Goal: Task Accomplishment & Management: Manage account settings

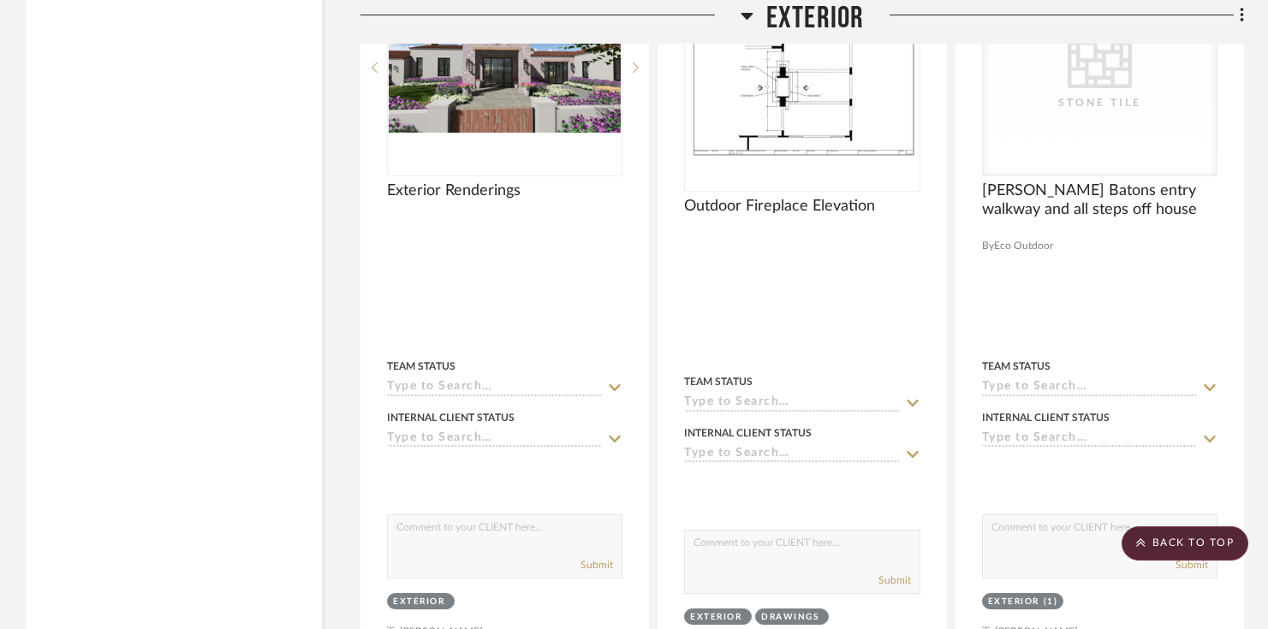
scroll to position [5281, 0]
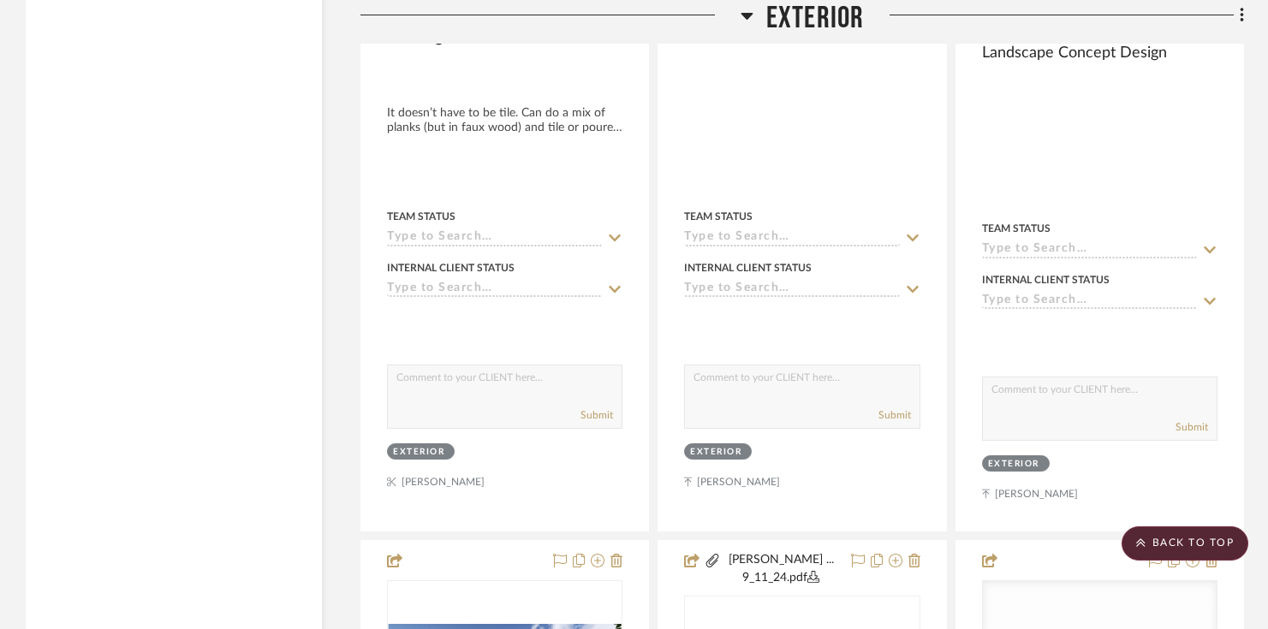
click at [820, 22] on span "Exterior" at bounding box center [815, 18] width 98 height 37
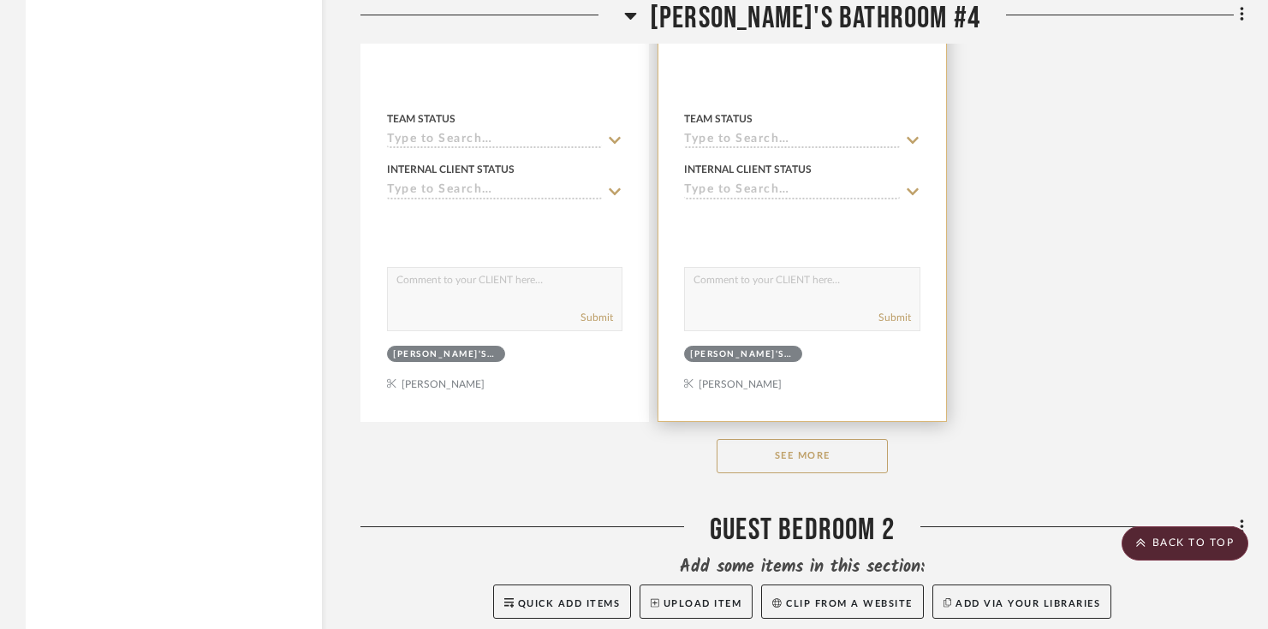
scroll to position [3448, 0]
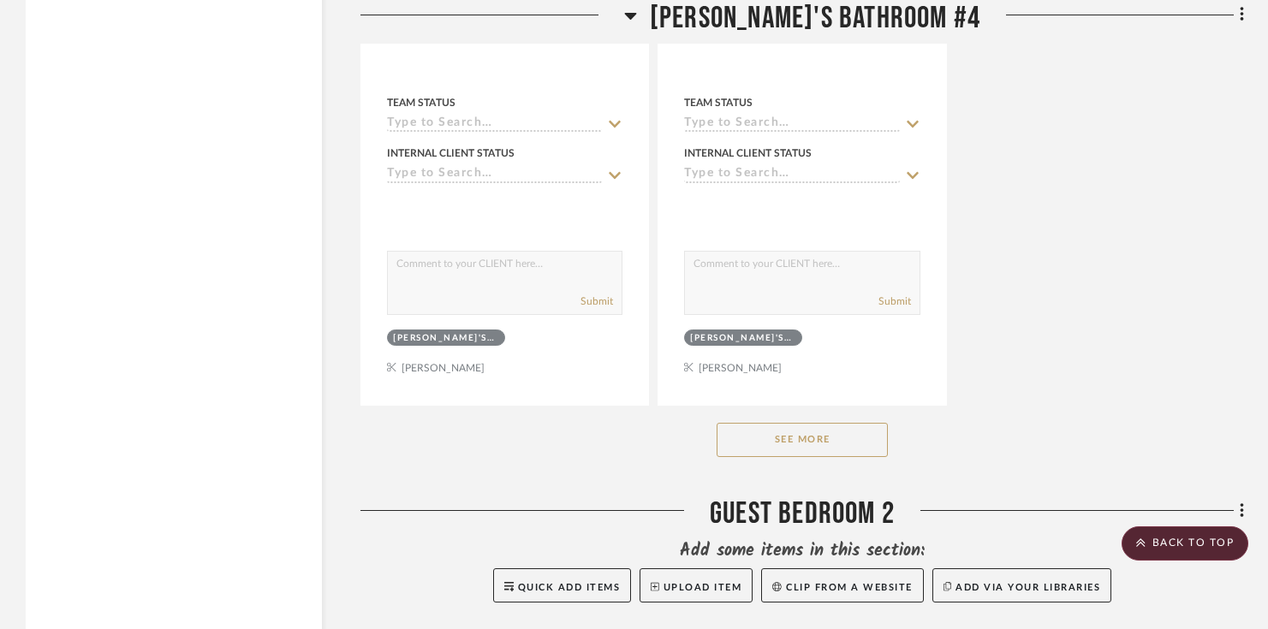
click at [813, 427] on button "See More" at bounding box center [802, 440] width 171 height 34
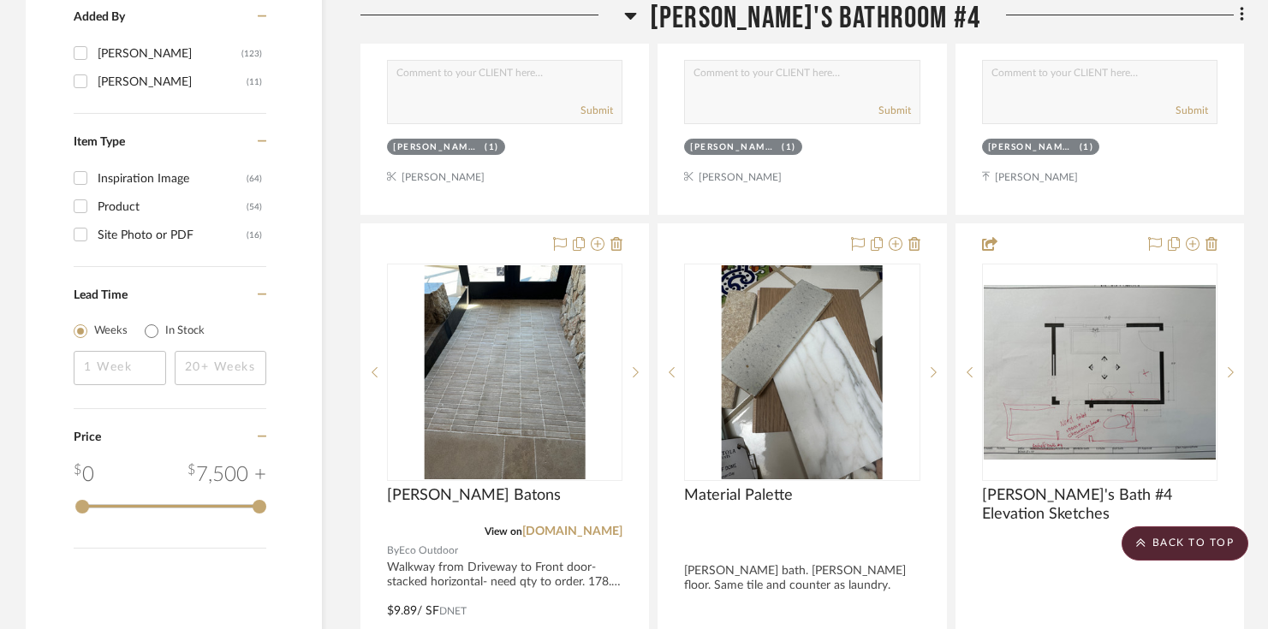
scroll to position [2068, 0]
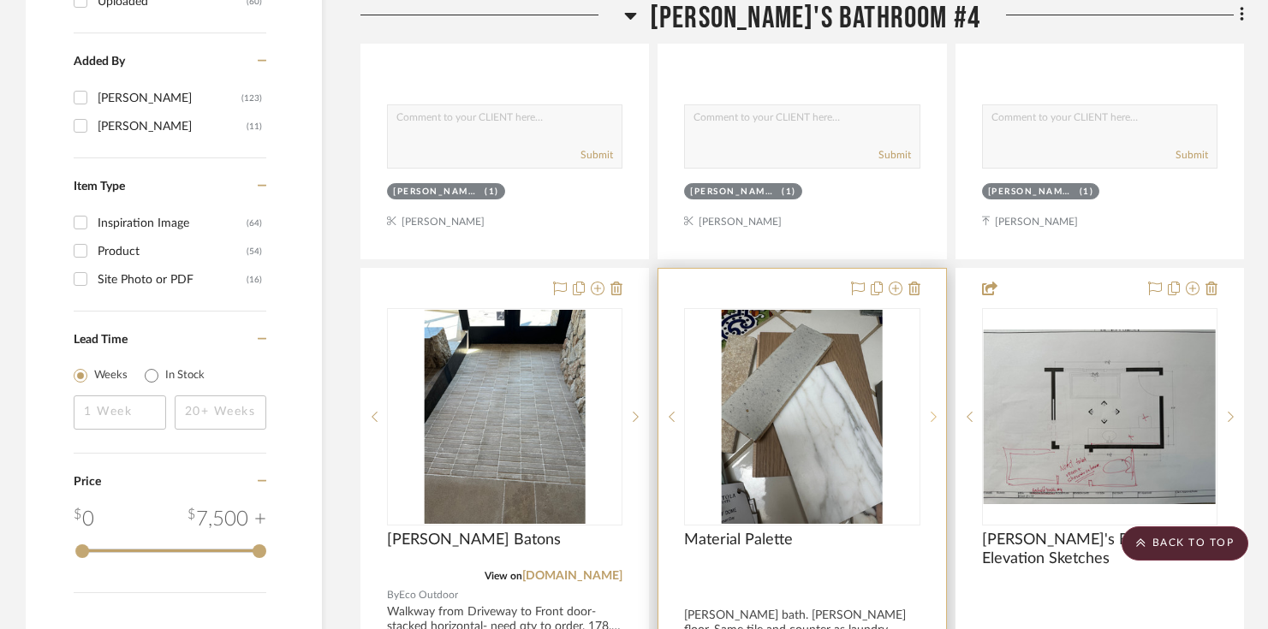
click at [931, 412] on icon at bounding box center [934, 417] width 6 height 10
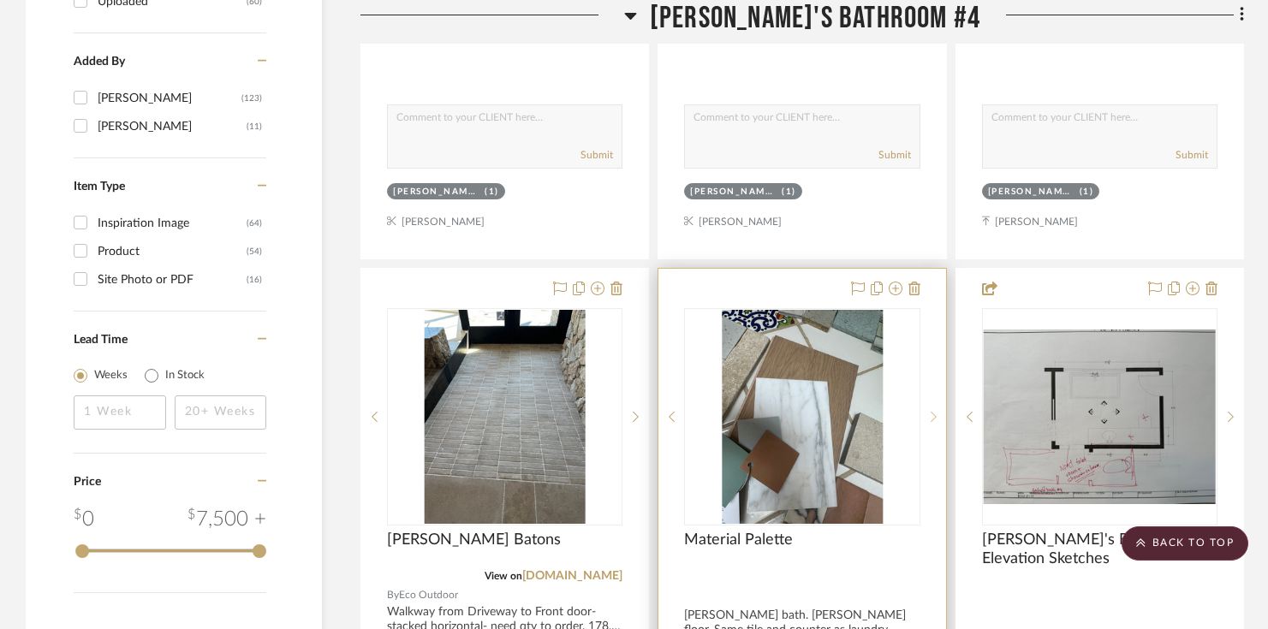
click at [931, 412] on icon at bounding box center [934, 417] width 6 height 10
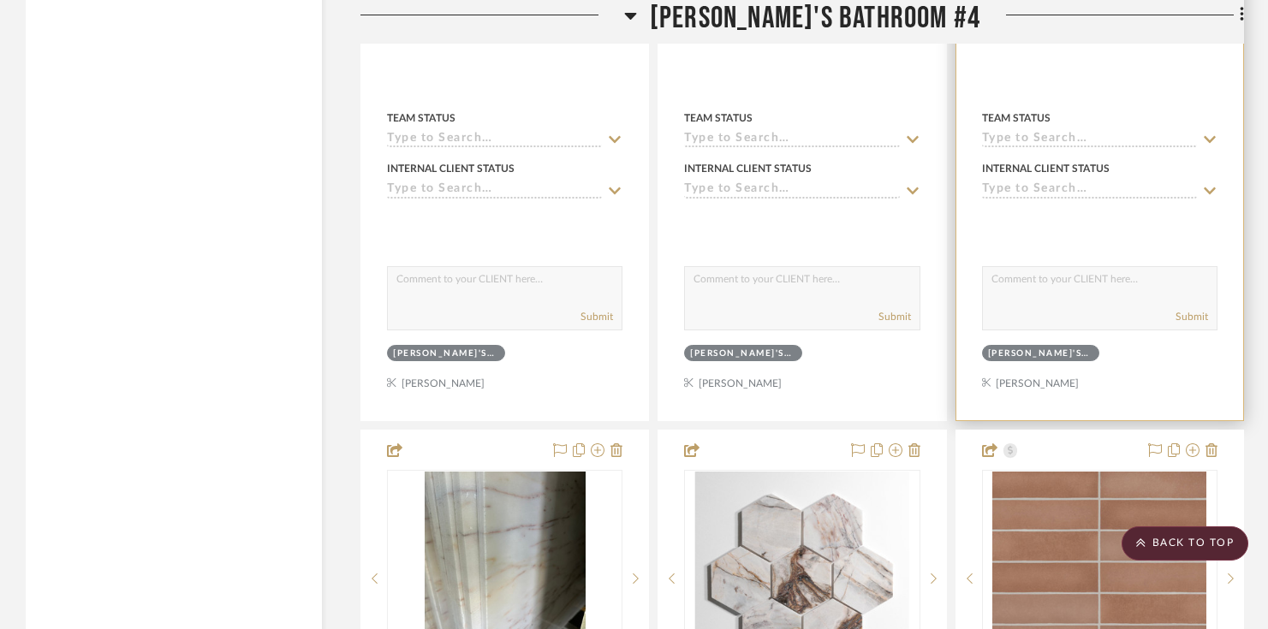
scroll to position [3532, 0]
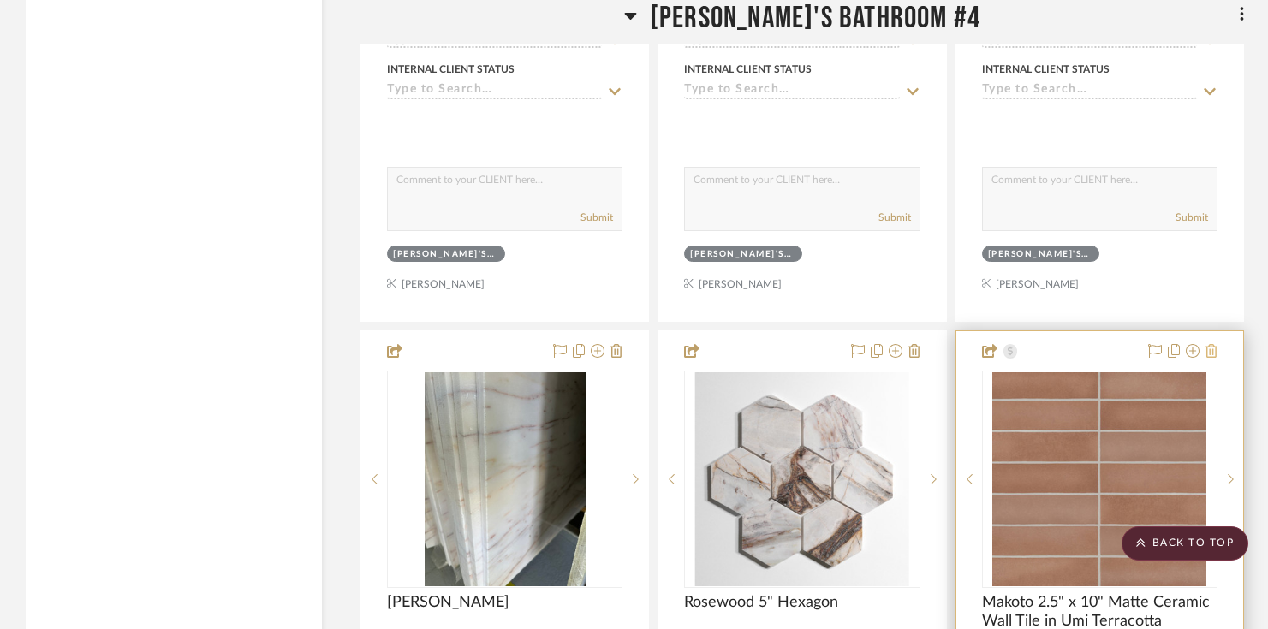
click at [1209, 344] on icon at bounding box center [1212, 351] width 12 height 14
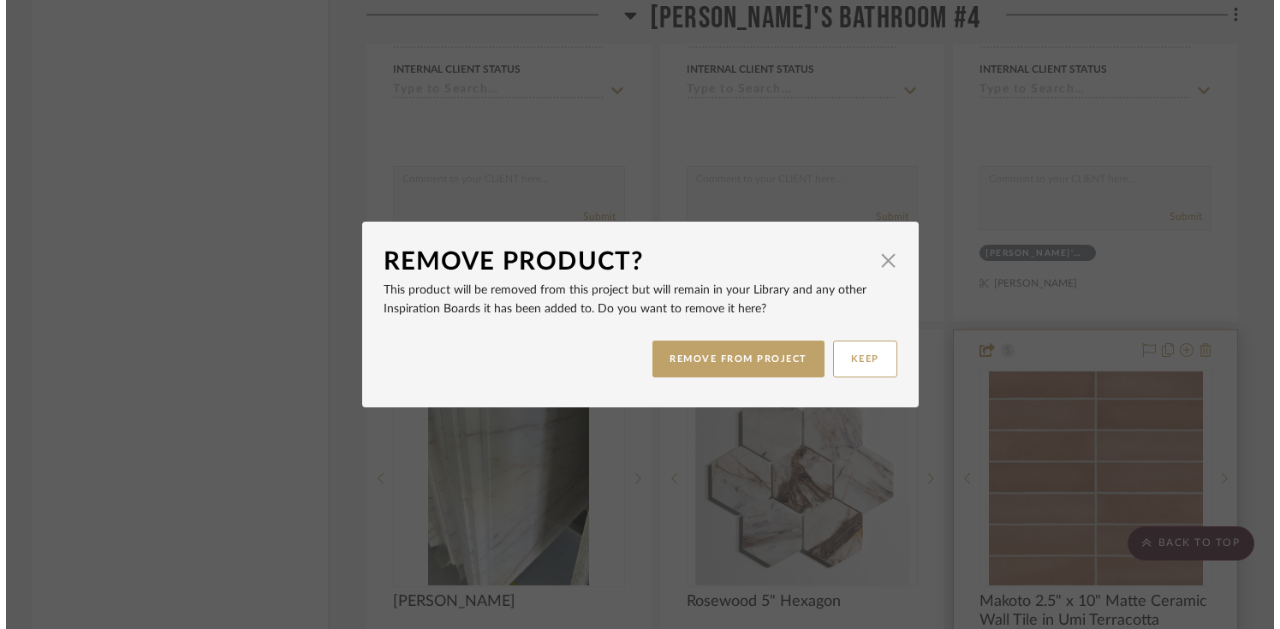
scroll to position [0, 0]
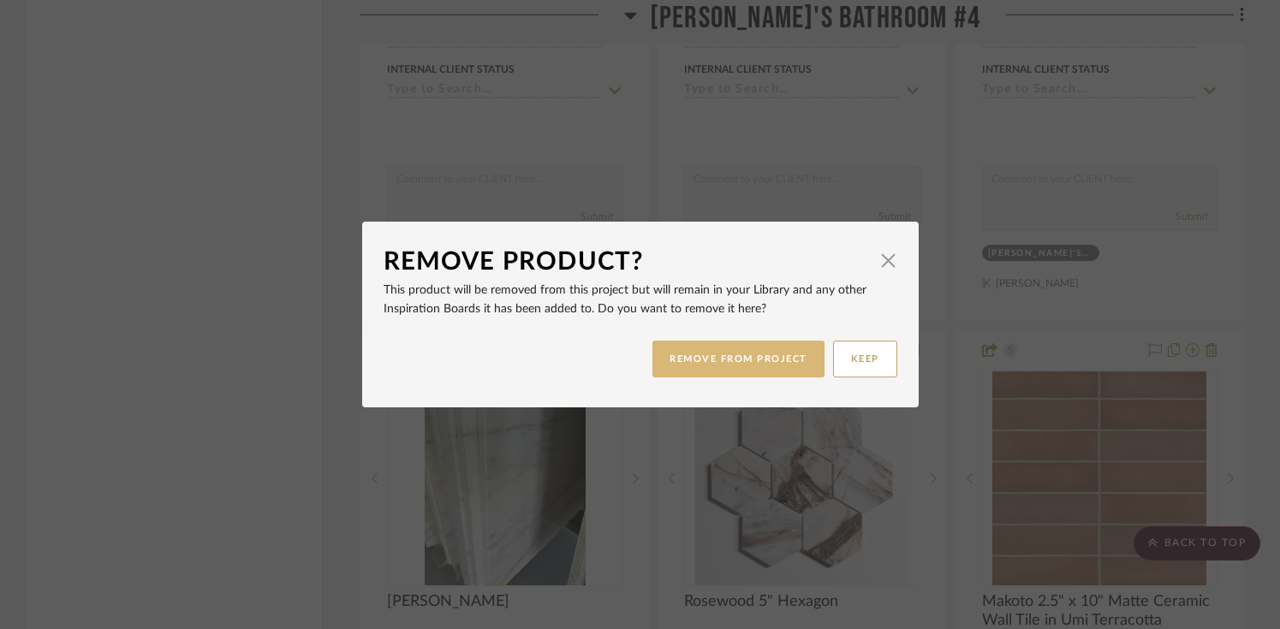
click at [756, 355] on button "REMOVE FROM PROJECT" at bounding box center [739, 359] width 172 height 37
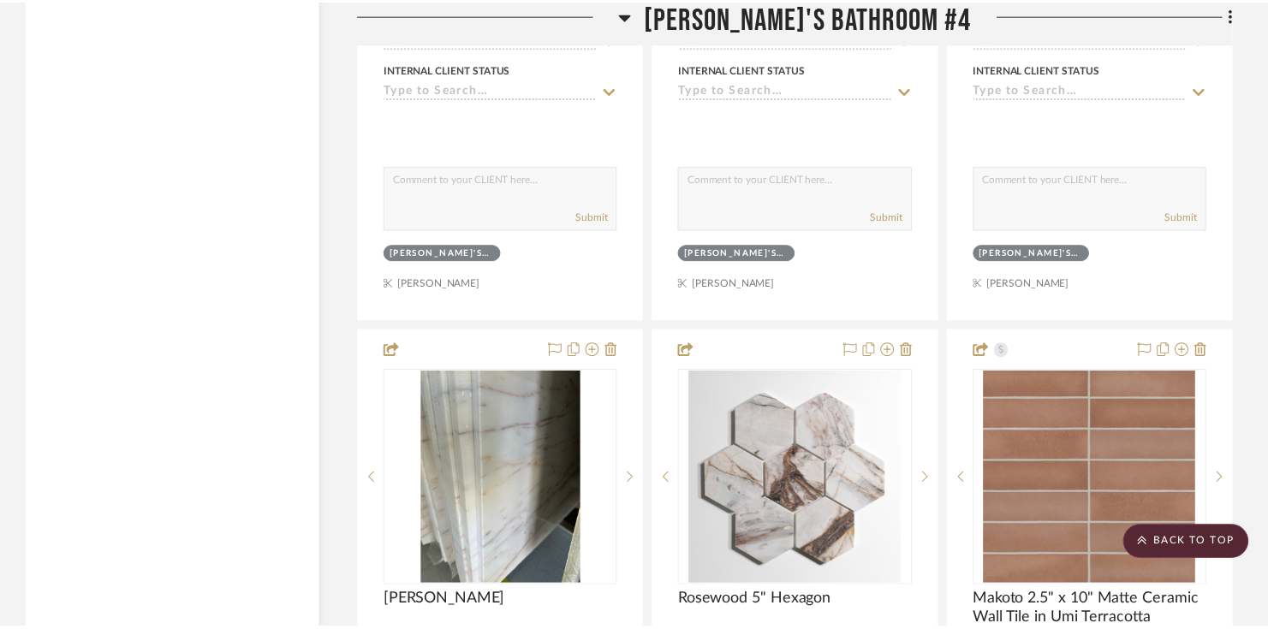
scroll to position [3532, 0]
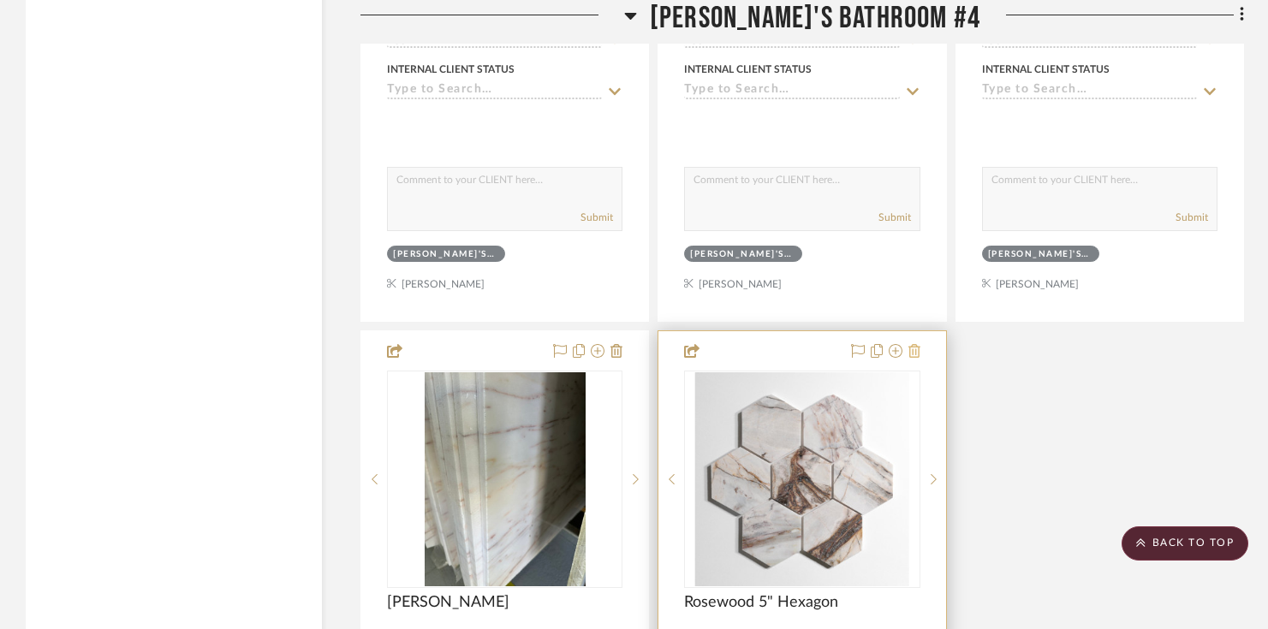
click at [917, 345] on icon at bounding box center [915, 351] width 12 height 14
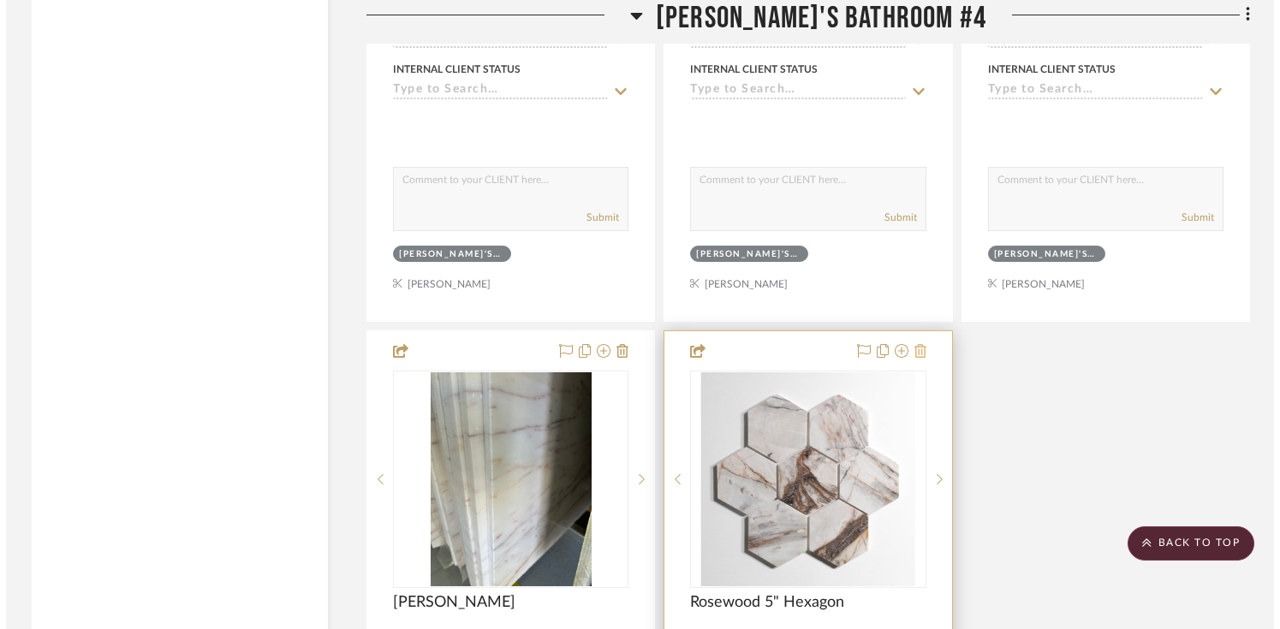
scroll to position [0, 0]
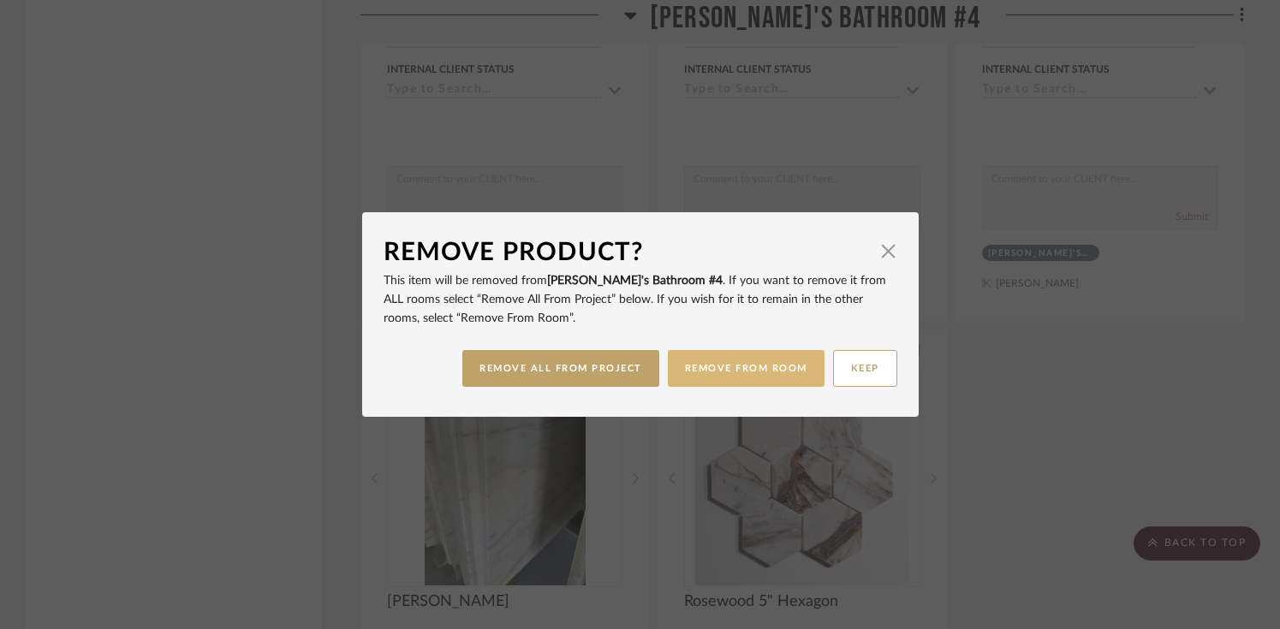
click at [698, 367] on button "REMOVE FROM ROOM" at bounding box center [746, 368] width 157 height 37
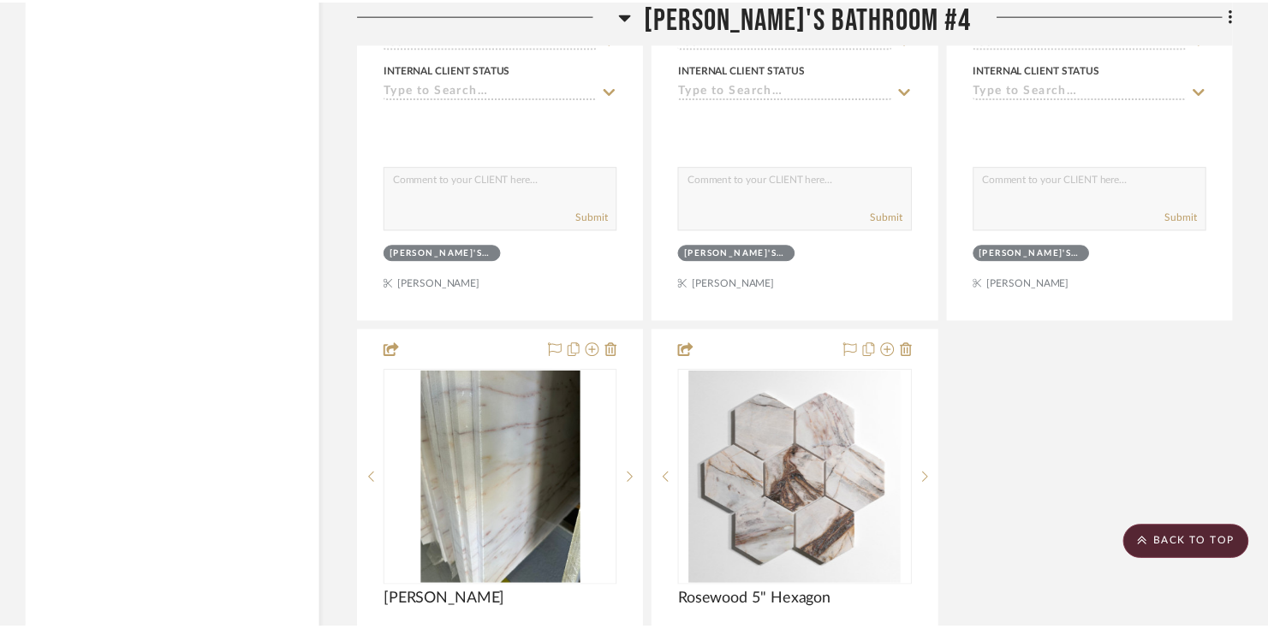
scroll to position [3532, 0]
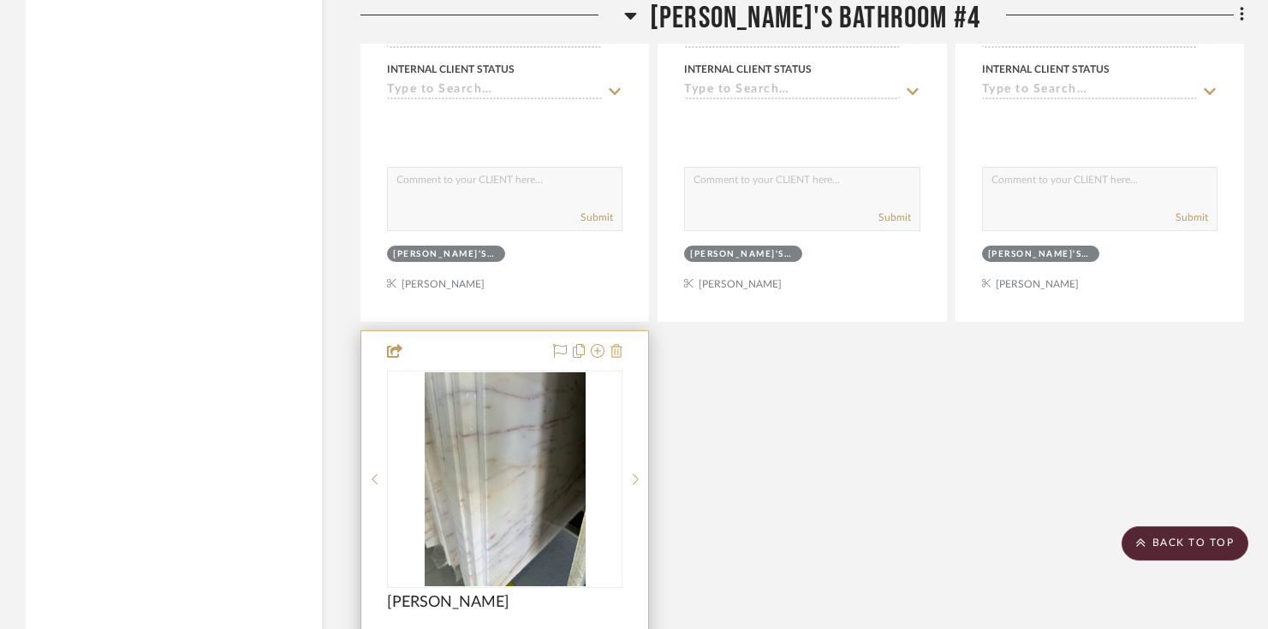
click at [615, 350] on icon at bounding box center [617, 351] width 12 height 14
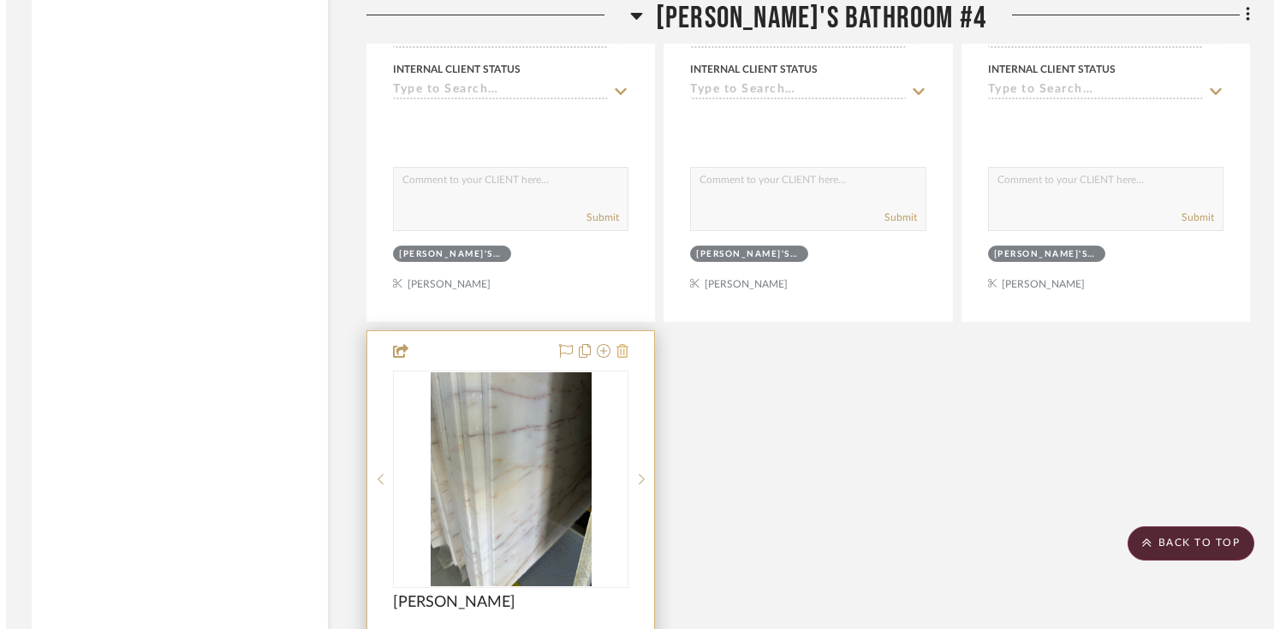
scroll to position [0, 0]
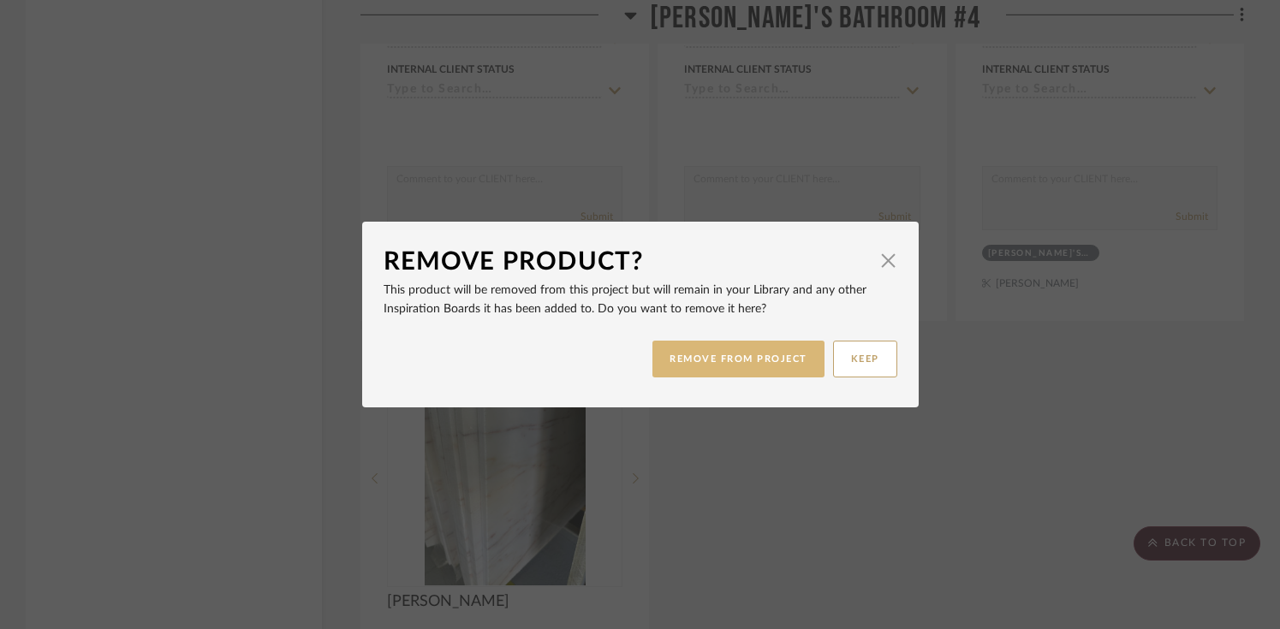
click at [721, 369] on button "REMOVE FROM PROJECT" at bounding box center [739, 359] width 172 height 37
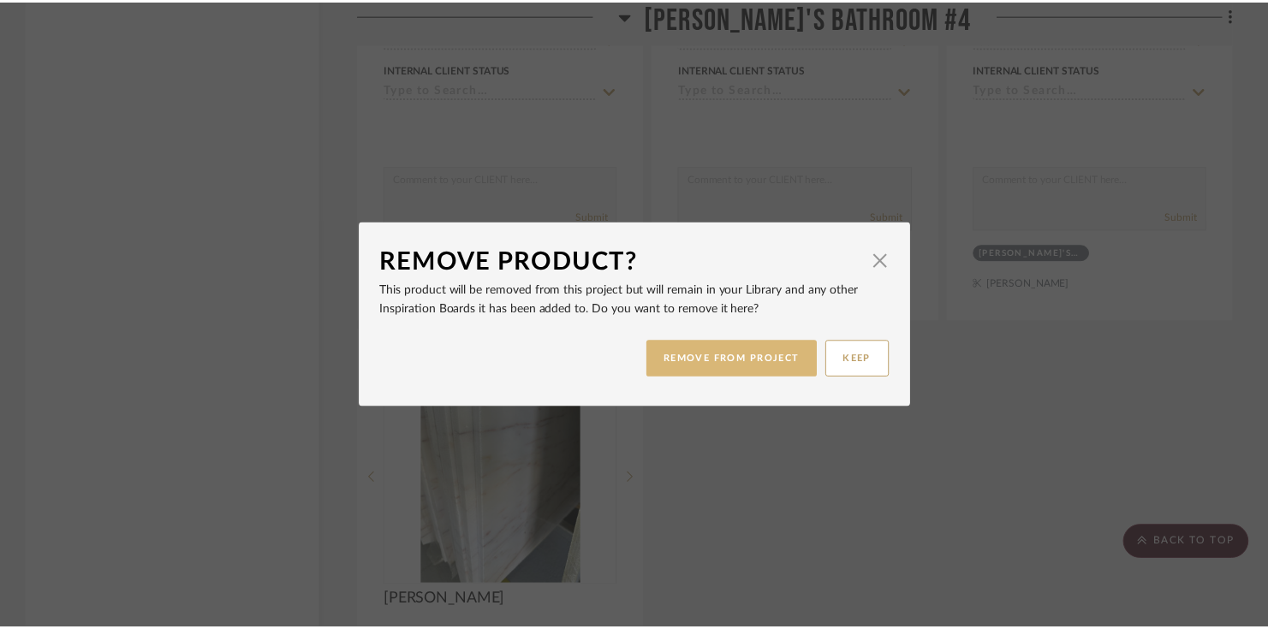
scroll to position [3532, 0]
